Goal: Information Seeking & Learning: Learn about a topic

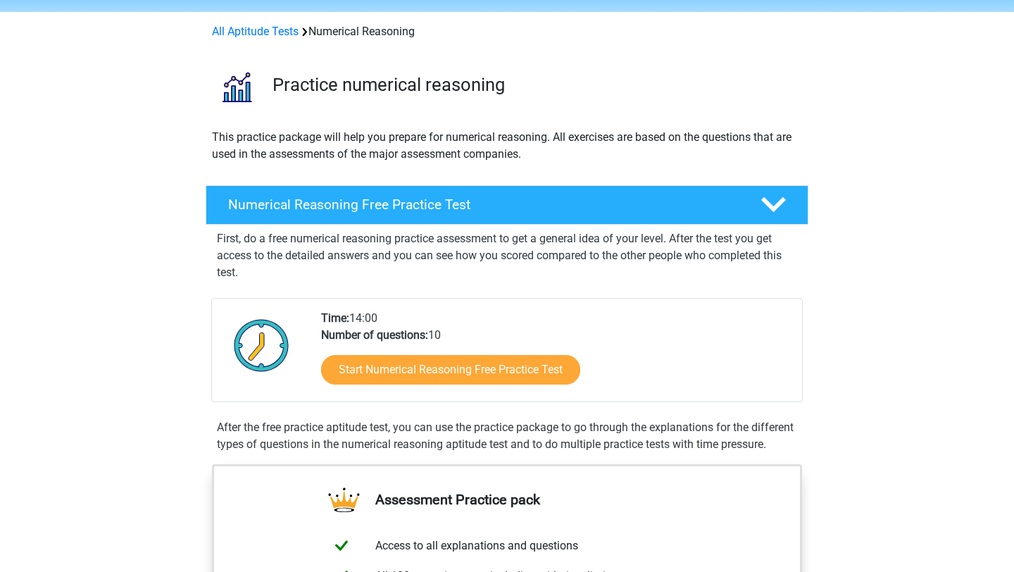
scroll to position [56, 0]
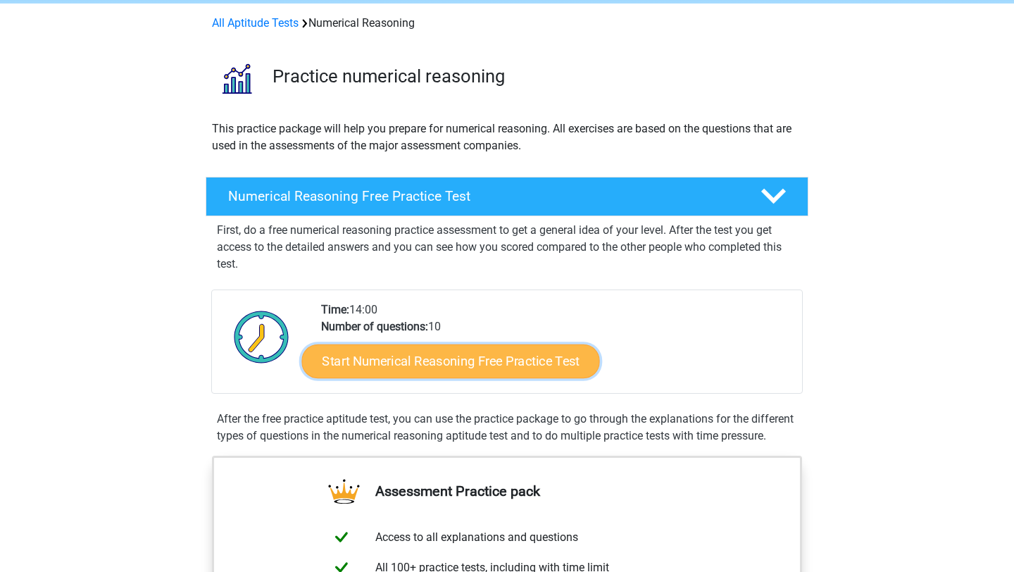
click at [431, 356] on link "Start Numerical Reasoning Free Practice Test" at bounding box center [451, 361] width 298 height 34
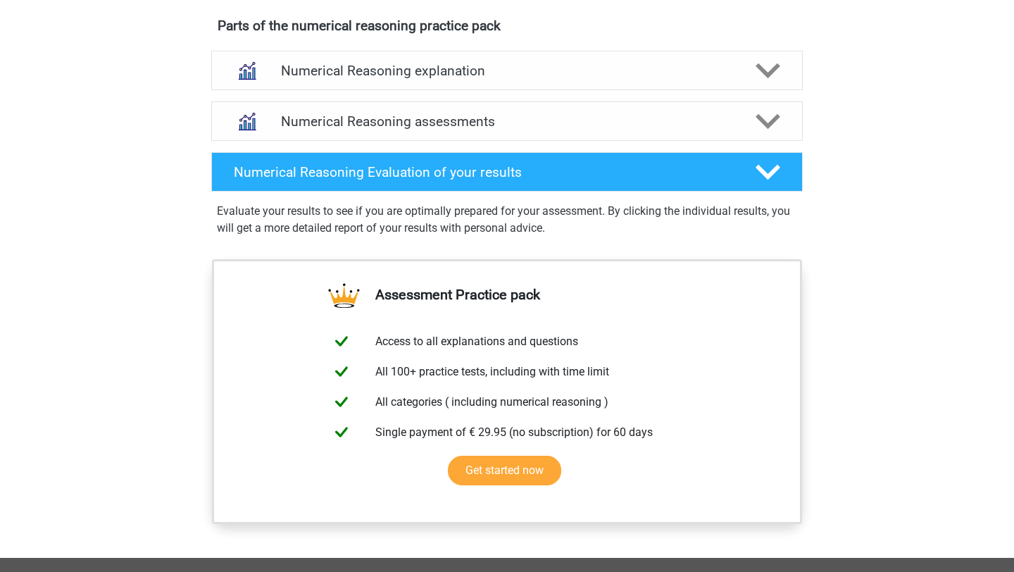
scroll to position [0, 0]
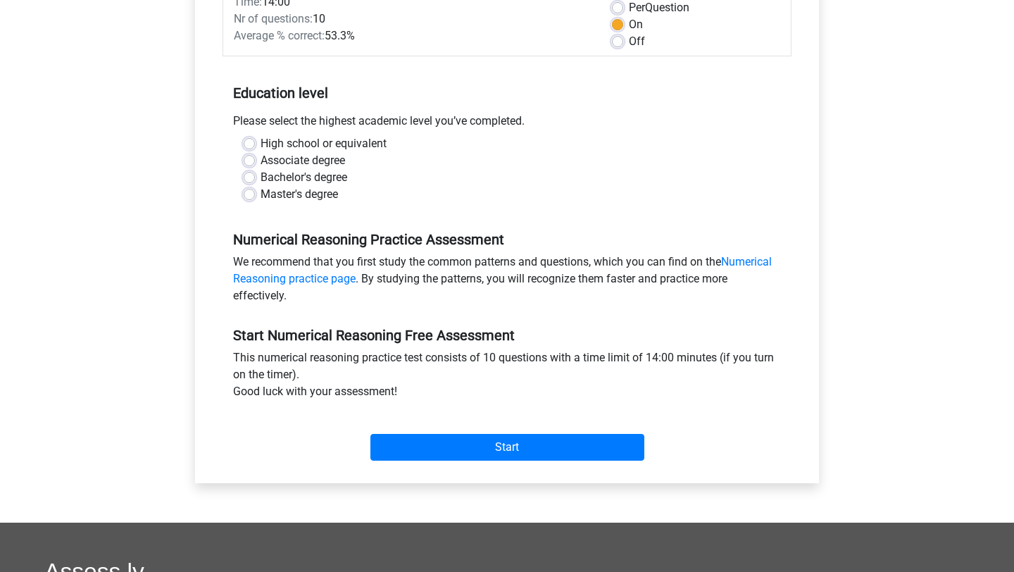
scroll to position [213, 0]
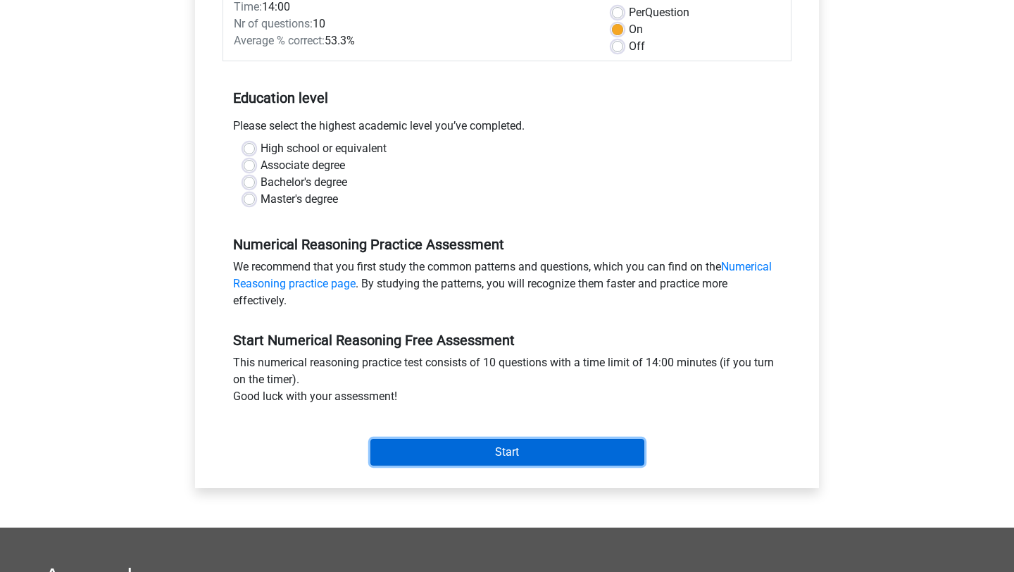
click at [432, 443] on input "Start" at bounding box center [507, 452] width 274 height 27
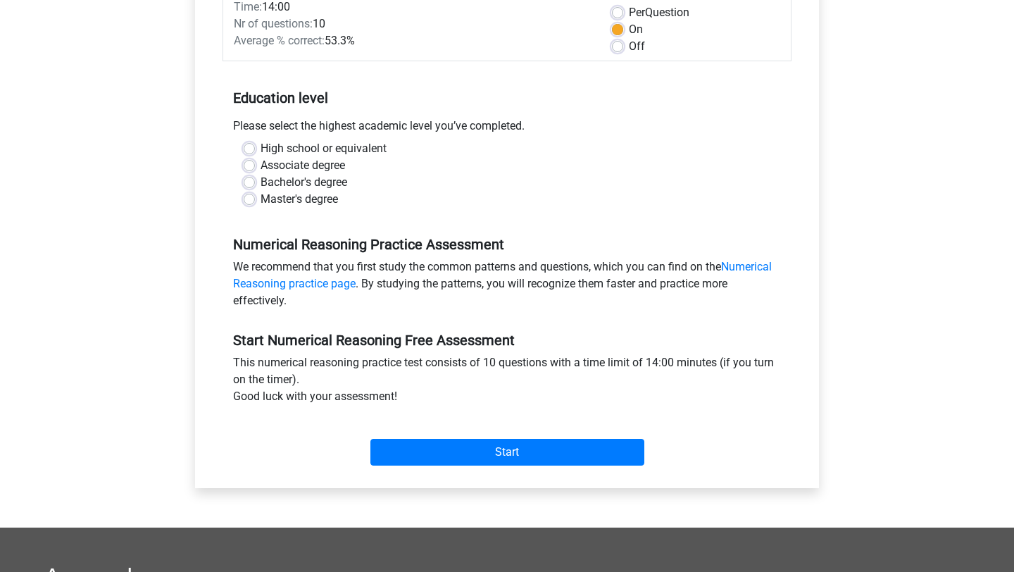
click at [0, 295] on div "Register Nederlands English" at bounding box center [507, 343] width 1014 height 1112
click at [313, 181] on label "Bachelor's degree" at bounding box center [303, 182] width 87 height 17
click at [255, 181] on input "Bachelor's degree" at bounding box center [249, 181] width 11 height 14
radio input "true"
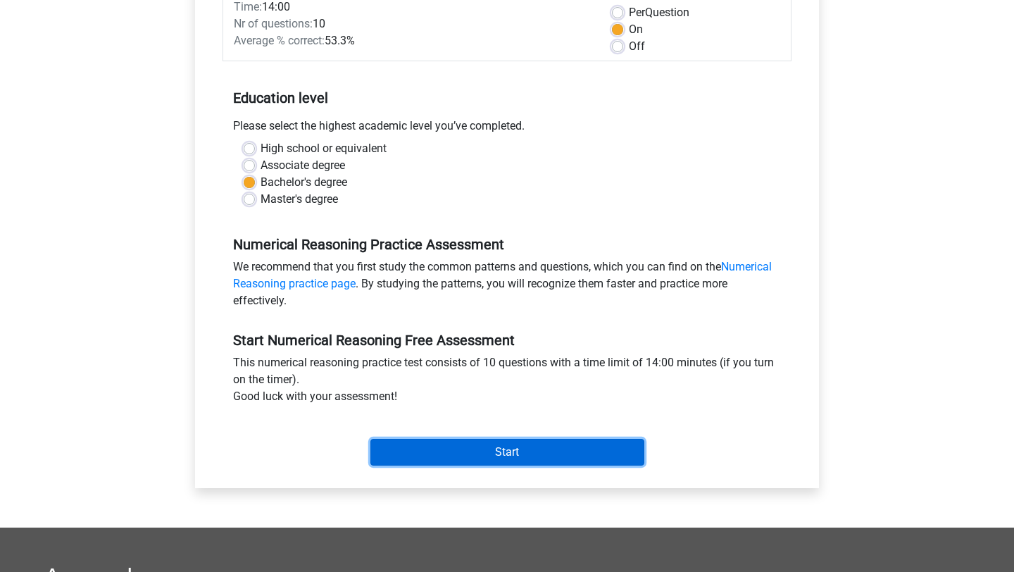
click at [513, 456] on input "Start" at bounding box center [507, 452] width 274 height 27
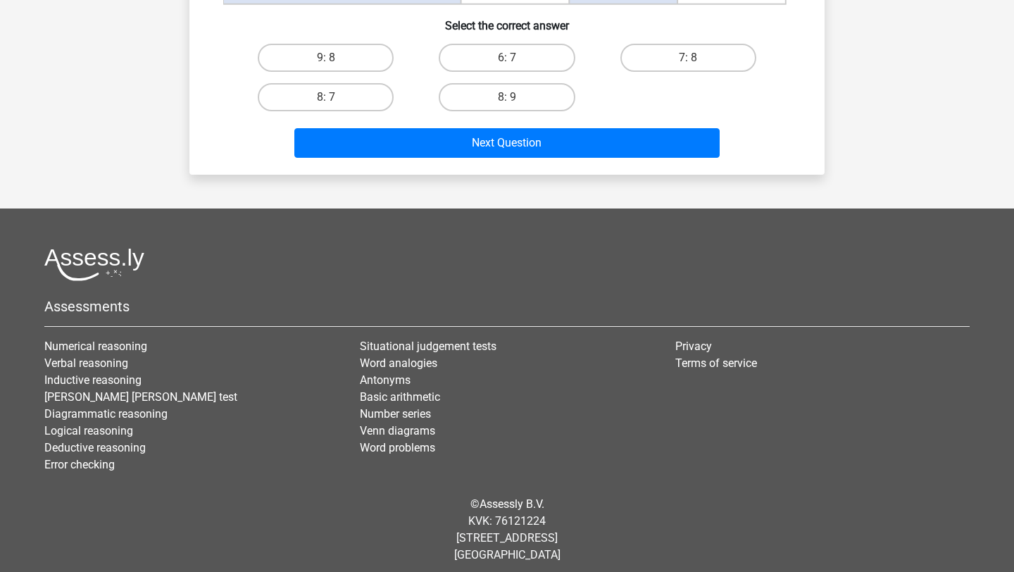
scroll to position [767, 0]
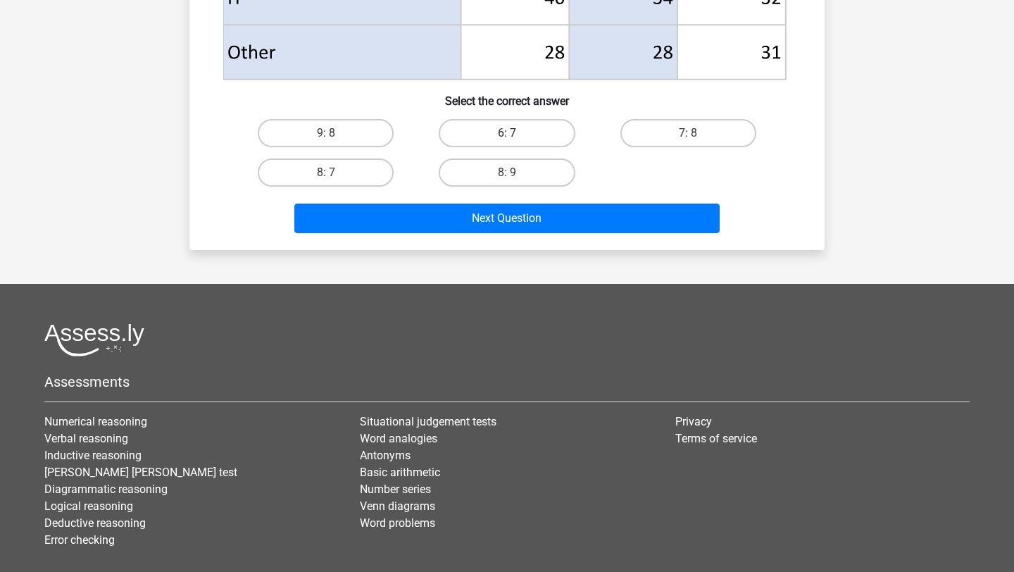
click at [514, 131] on label "6: 7" at bounding box center [507, 133] width 136 height 28
click at [514, 133] on input "6: 7" at bounding box center [511, 137] width 9 height 9
radio input "true"
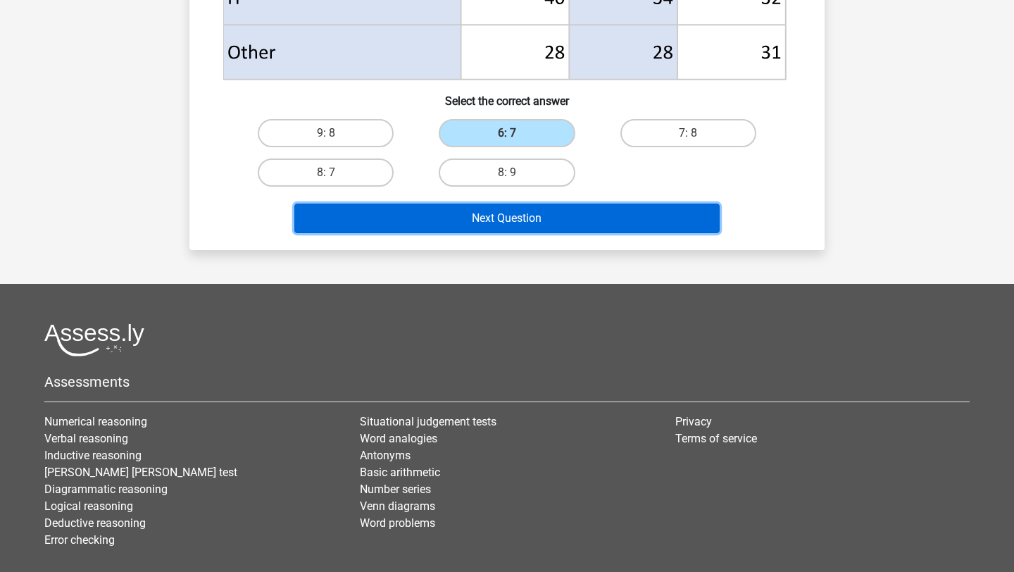
click at [545, 204] on button "Next Question" at bounding box center [507, 218] width 426 height 30
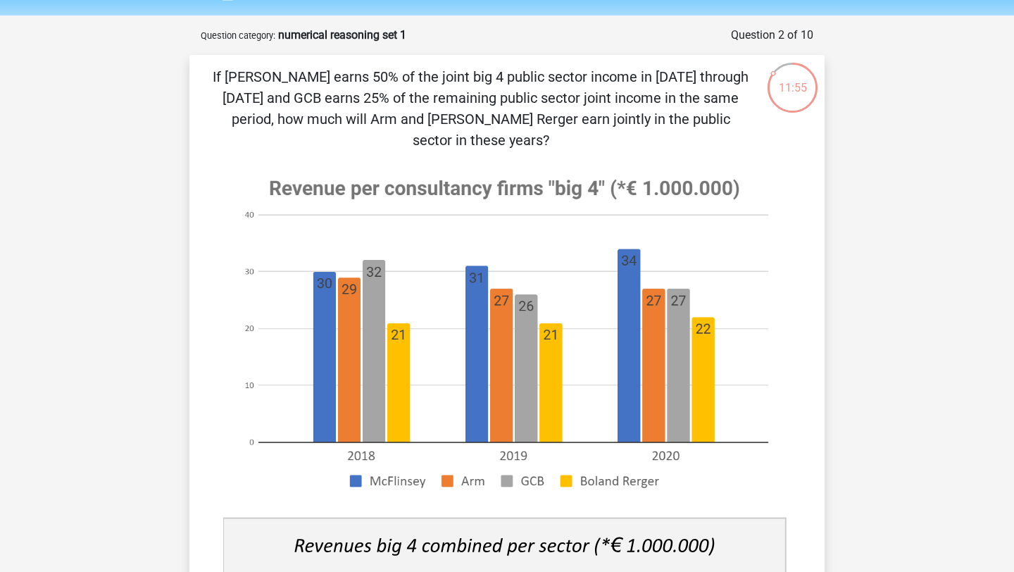
scroll to position [1, 0]
